Goal: Communication & Community: Answer question/provide support

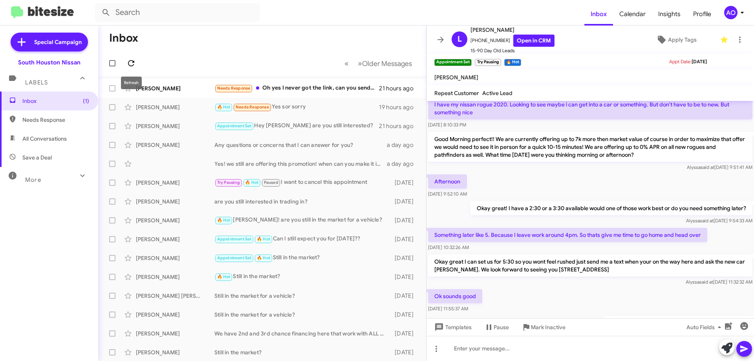
click at [134, 64] on icon at bounding box center [130, 62] width 9 height 9
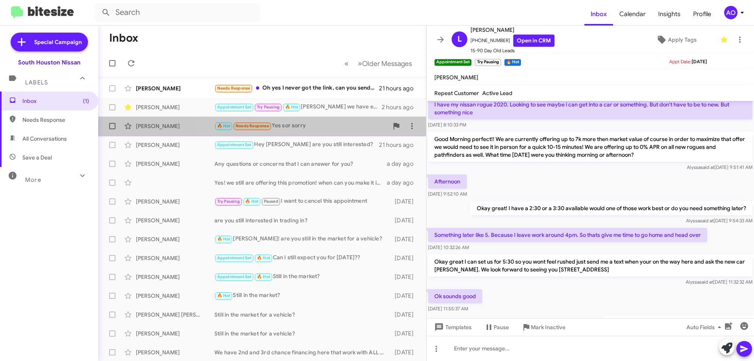
click at [324, 132] on div "[PERSON_NAME] 🔥 Hot Needs Response Yes sor sorry 19 hours ago" at bounding box center [261, 126] width 315 height 16
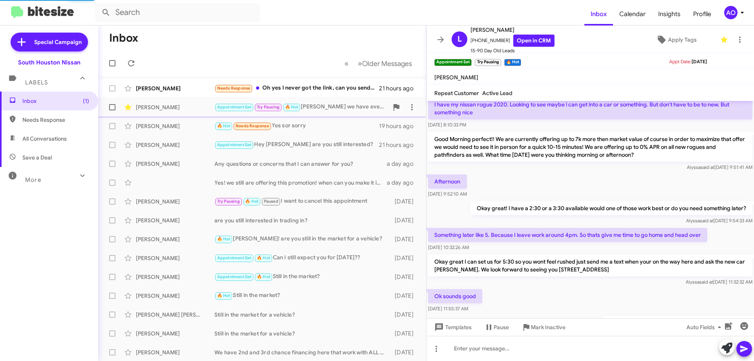
scroll to position [85, 0]
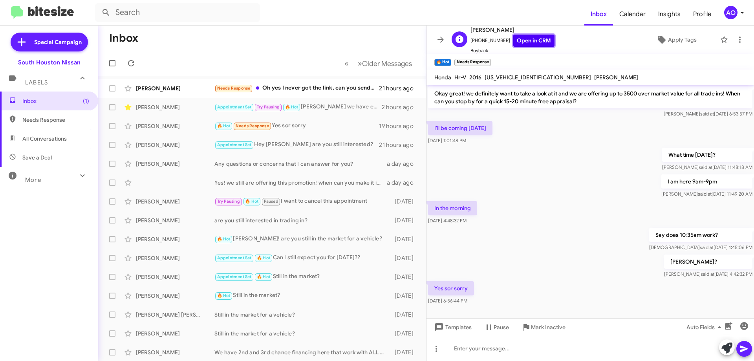
click at [520, 39] on link "Open in CRM" at bounding box center [533, 41] width 41 height 12
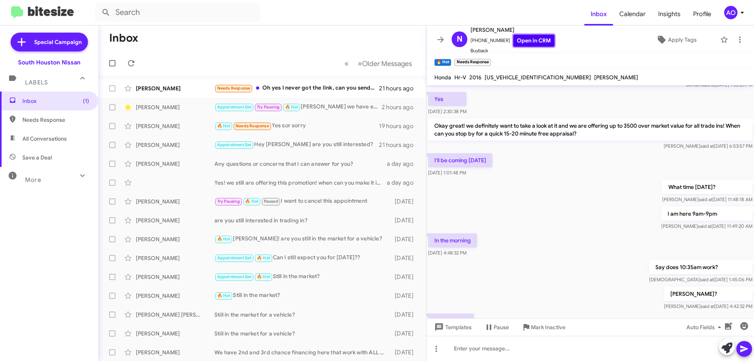
scroll to position [0, 0]
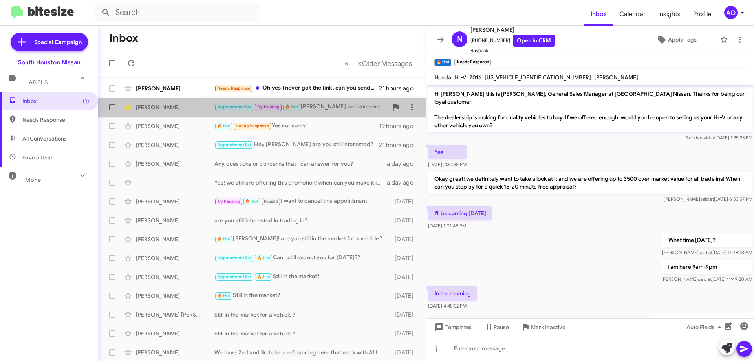
click at [320, 105] on div "Appointment Set Try Pausing 🔥 Hot [PERSON_NAME] we have everything ready to go …" at bounding box center [301, 106] width 174 height 9
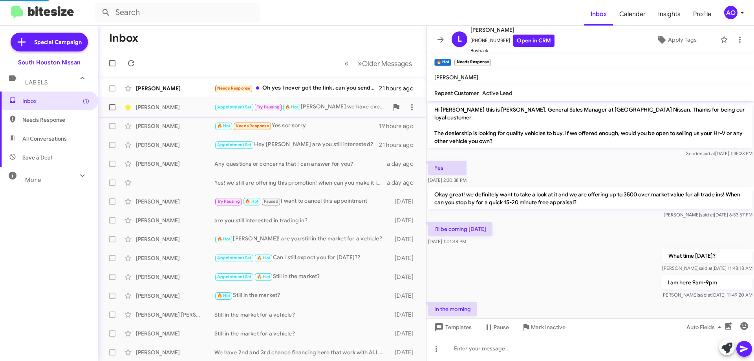
scroll to position [458, 0]
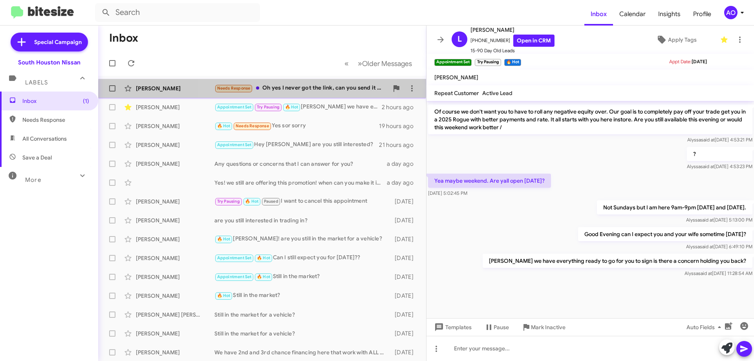
click at [287, 92] on div "Needs Response Oh yes I never got the link, can you send it Please ?" at bounding box center [301, 88] width 174 height 9
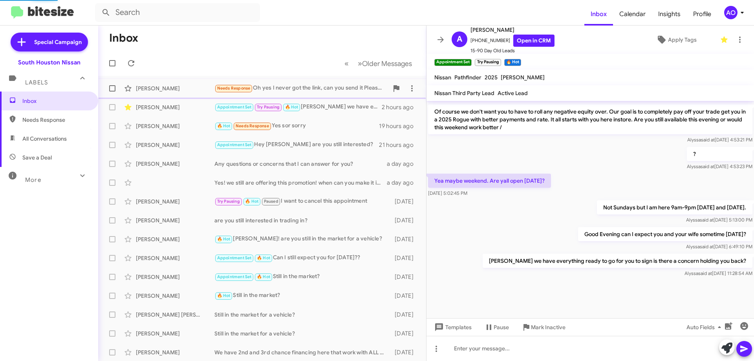
scroll to position [338, 0]
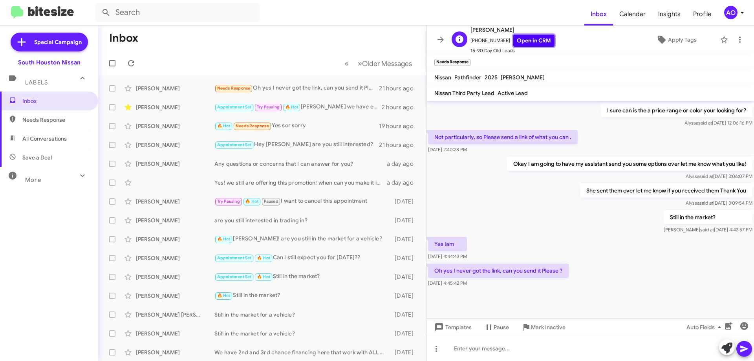
click at [527, 40] on link "Open in CRM" at bounding box center [533, 41] width 41 height 12
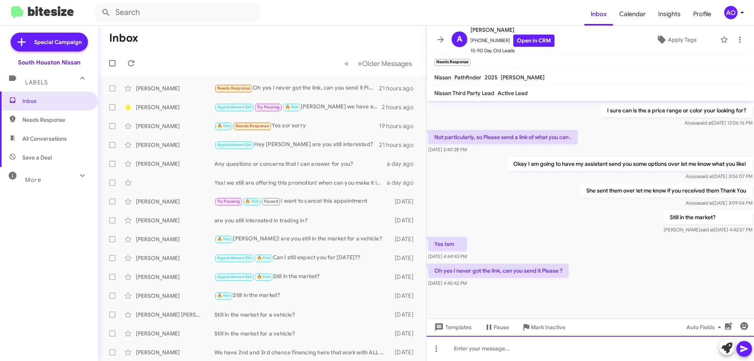
click at [503, 355] on div at bounding box center [589, 348] width 327 height 25
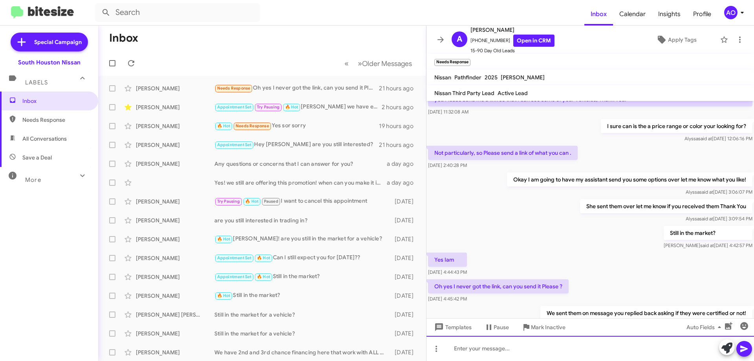
scroll to position [367, 0]
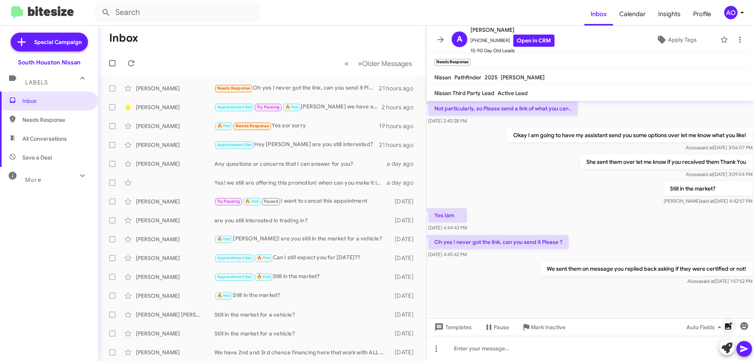
click at [723, 325] on icon "button" at bounding box center [727, 325] width 9 height 9
click at [746, 352] on icon at bounding box center [743, 348] width 9 height 9
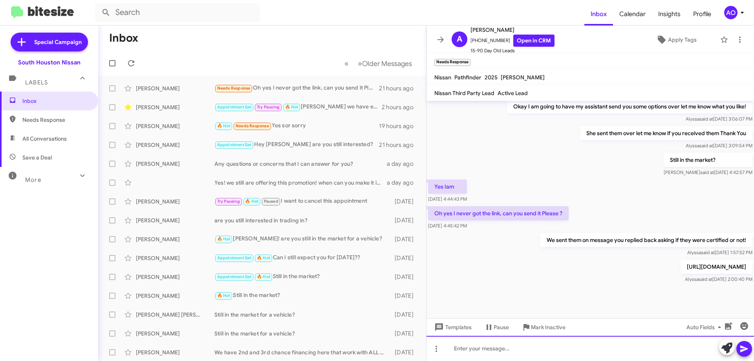
scroll to position [396, 0]
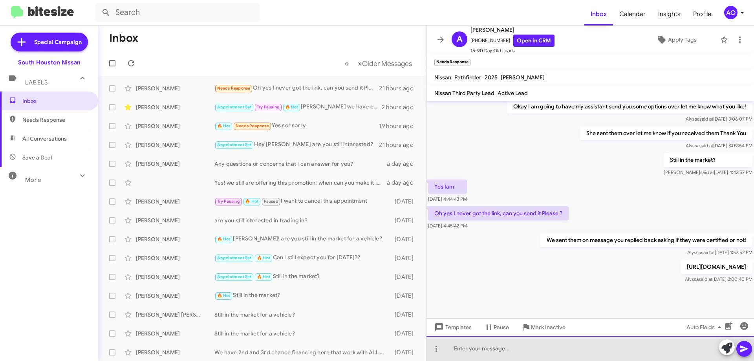
click at [623, 355] on div at bounding box center [589, 348] width 327 height 25
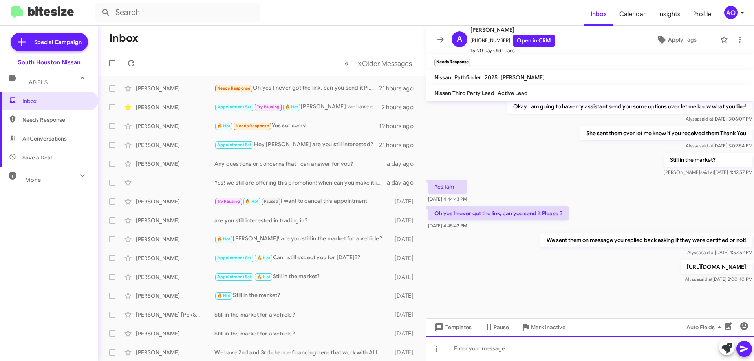
click at [487, 354] on div at bounding box center [589, 348] width 327 height 25
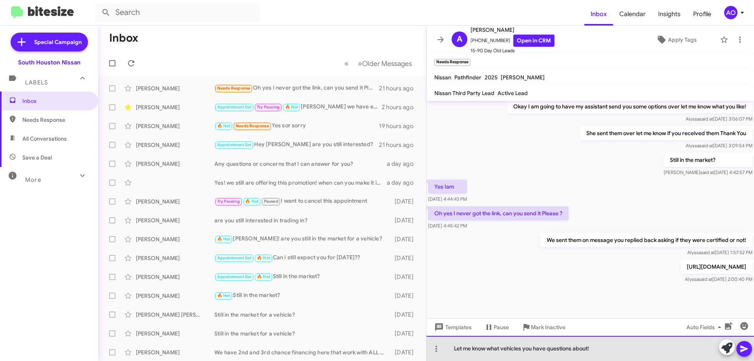
click at [608, 351] on div "Let me know what vehicles you have questions about!" at bounding box center [589, 348] width 327 height 25
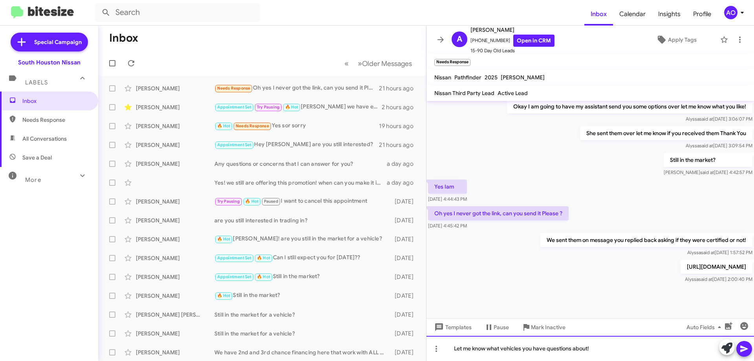
click at [609, 350] on div "Let me know what vehicles you have questions about!" at bounding box center [589, 348] width 327 height 25
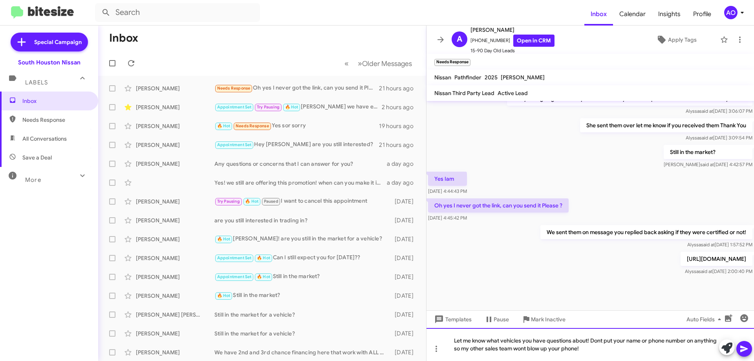
click at [591, 342] on div "Let me know what vehicles you have questions about! Dont put your name or phone…" at bounding box center [589, 344] width 327 height 33
click at [647, 349] on div "Let me know what vehicles you have questions about. Don't put your name or phon…" at bounding box center [589, 344] width 327 height 33
click at [601, 350] on div "Let me know what vehicles you have questions about. Don't put your name or phon…" at bounding box center [589, 344] width 327 height 33
click at [622, 349] on div "Let me know what vehicles you have questions about. Don't put your name or phon…" at bounding box center [589, 344] width 327 height 33
click at [744, 350] on icon at bounding box center [743, 348] width 7 height 7
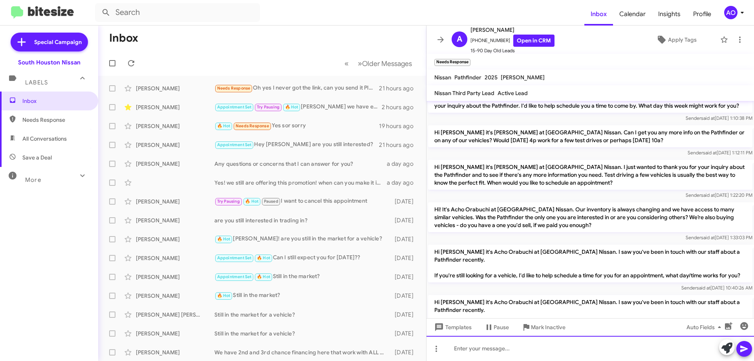
scroll to position [236, 0]
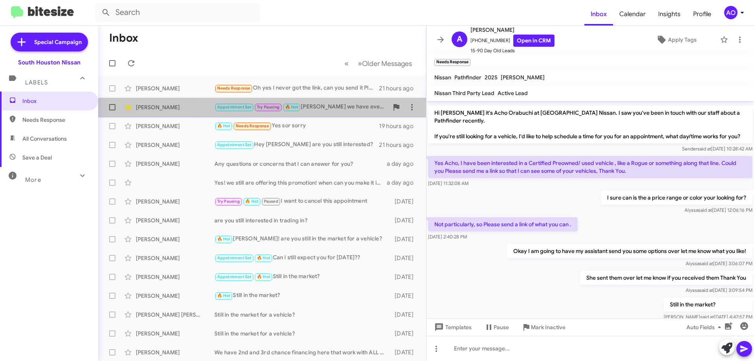
click at [330, 113] on div "[PERSON_NAME] Appointment Set Try Pausing 🔥 Hot [PERSON_NAME] we have everythin…" at bounding box center [261, 107] width 315 height 16
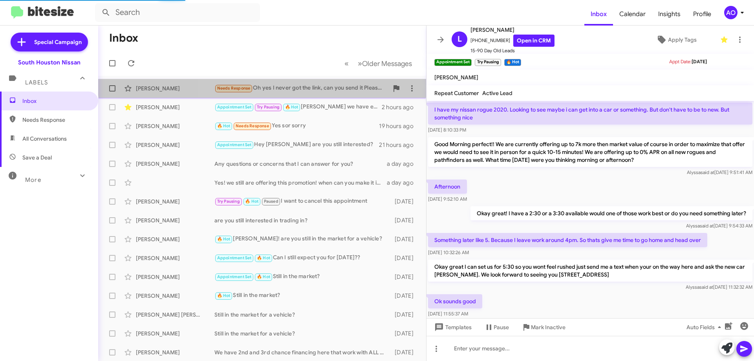
click at [321, 82] on div "[PERSON_NAME] Needs Response Oh yes I never got the link, can you send it Pleas…" at bounding box center [261, 88] width 315 height 16
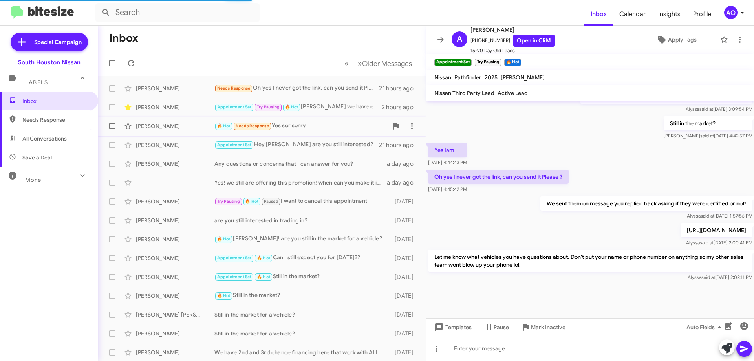
click at [316, 130] on div "🔥 Hot Needs Response Yes sor sorry" at bounding box center [301, 125] width 174 height 9
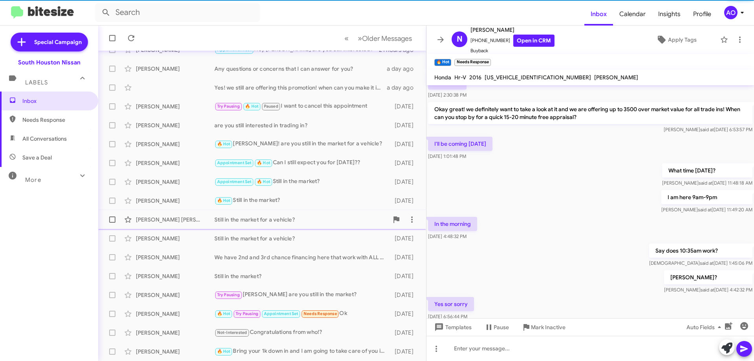
scroll to position [85, 0]
